Goal: Find contact information: Find contact information

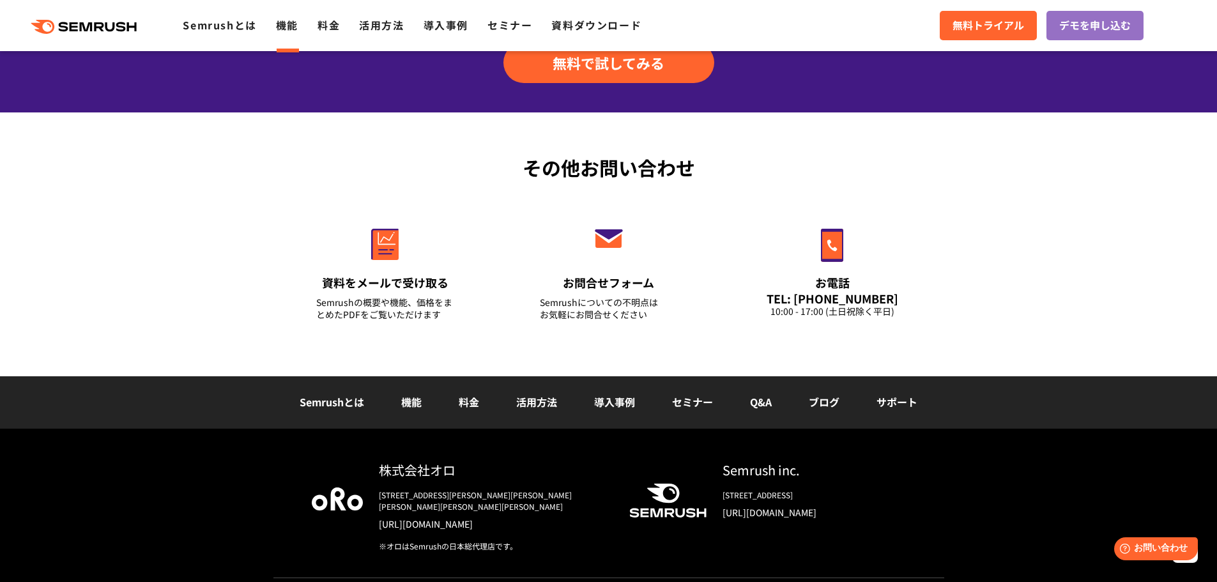
scroll to position [1569, 0]
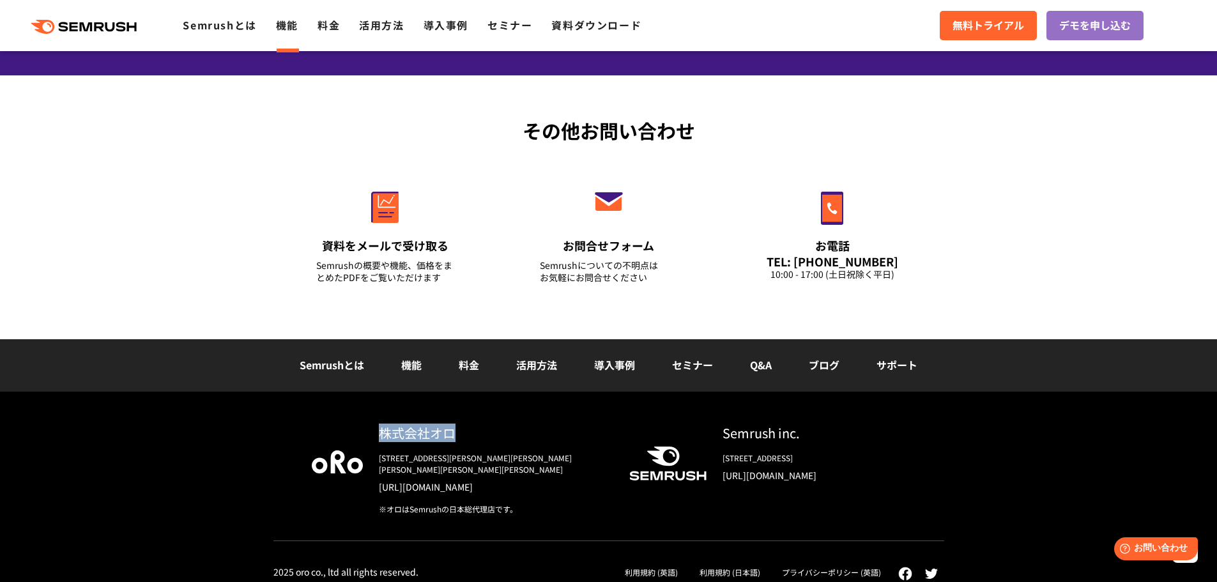
drag, startPoint x: 452, startPoint y: 433, endPoint x: 379, endPoint y: 436, distance: 72.2
click at [379, 436] on div "株式会社オロ" at bounding box center [494, 432] width 230 height 19
copy div "株式会社オロ"
click at [199, 425] on div "株式会社オロ [STREET_ADDRESS][PERSON_NAME][PERSON_NAME][PERSON_NAME][PERSON_NAME][PER…" at bounding box center [608, 493] width 1217 height 202
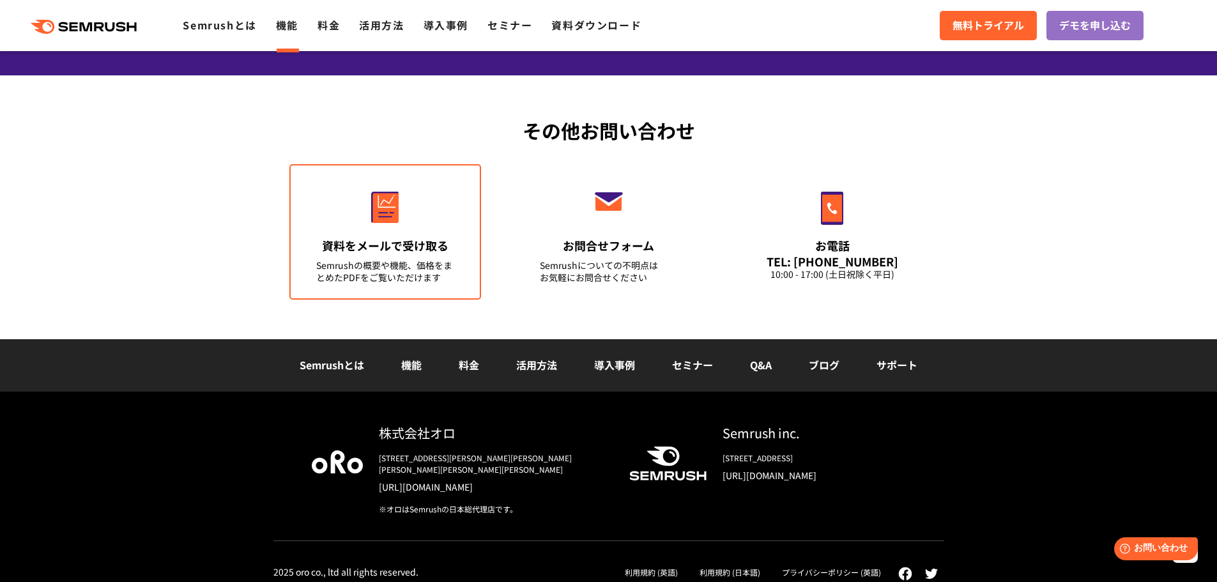
click at [372, 212] on img at bounding box center [384, 207] width 27 height 31
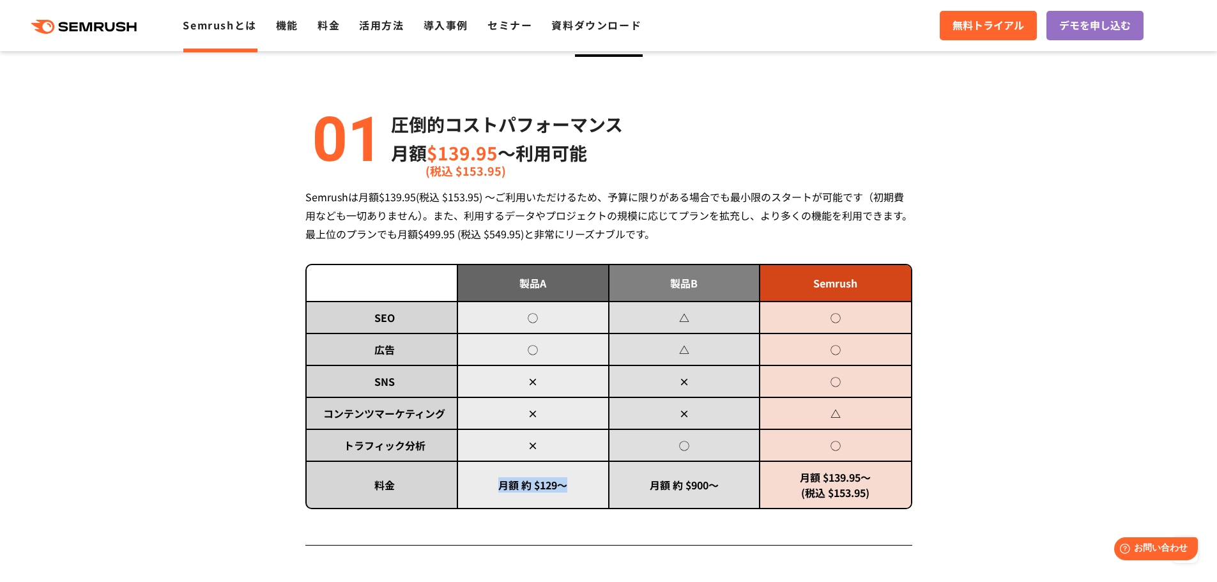
drag, startPoint x: 501, startPoint y: 488, endPoint x: 563, endPoint y: 485, distance: 62.7
click at [563, 485] on td "月額 約 $129～" at bounding box center [532, 484] width 151 height 47
drag, startPoint x: 802, startPoint y: 478, endPoint x: 874, endPoint y: 476, distance: 72.2
click at [874, 476] on td "月額 $139.95～ (税込 $153.95)" at bounding box center [834, 484] width 151 height 47
copy td "月額 $139.95～"
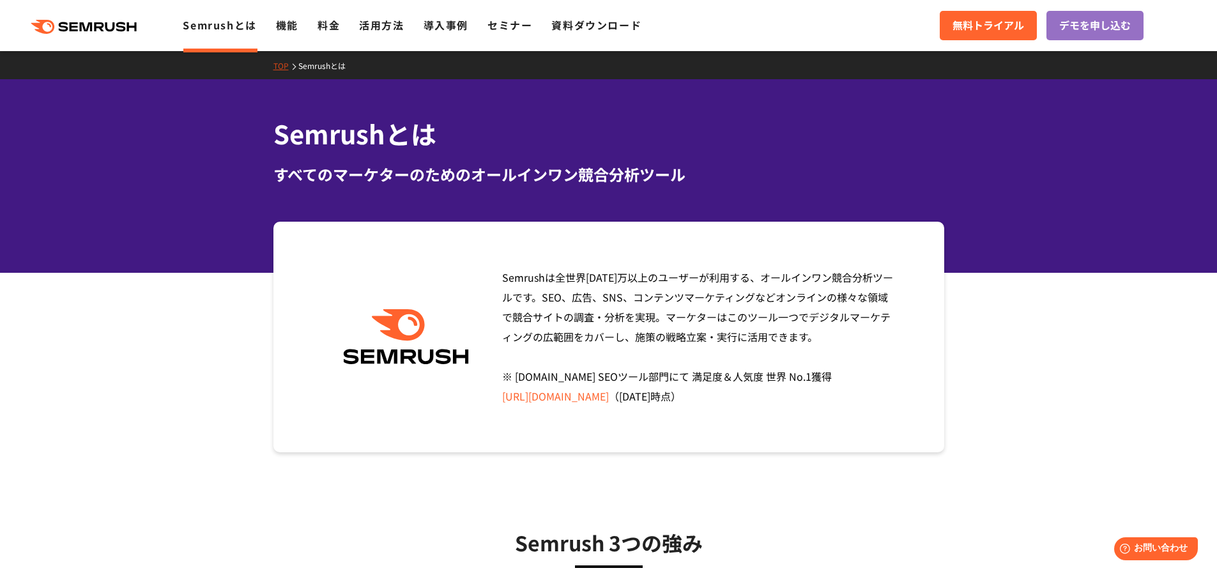
click at [122, 31] on icon ".cls {fill: #FF642D;}" at bounding box center [85, 27] width 144 height 14
